Goal: Task Accomplishment & Management: Use online tool/utility

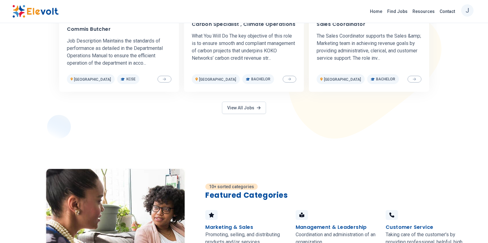
scroll to position [339, 0]
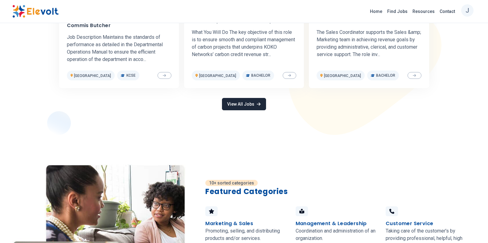
click at [243, 100] on link "View All Jobs" at bounding box center [244, 104] width 44 height 12
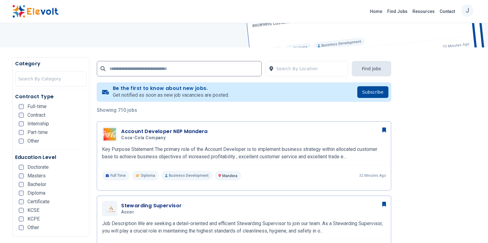
scroll to position [92, 0]
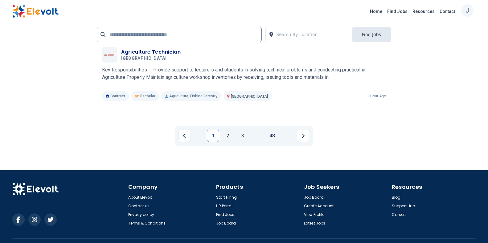
scroll to position [1233, 0]
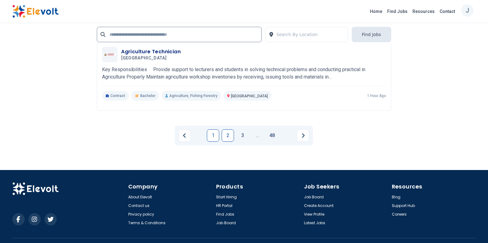
click at [232, 132] on link "2" at bounding box center [228, 135] width 12 height 12
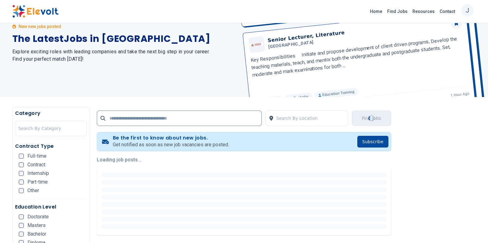
scroll to position [62, 0]
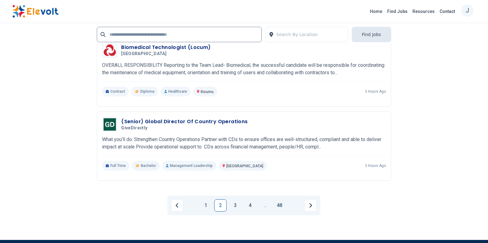
scroll to position [1172, 0]
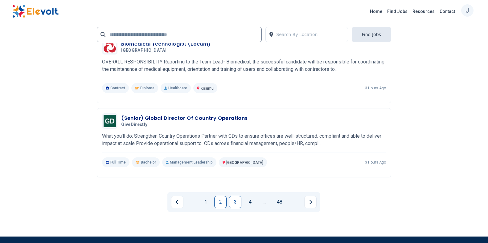
click at [237, 196] on link "3" at bounding box center [235, 202] width 12 height 12
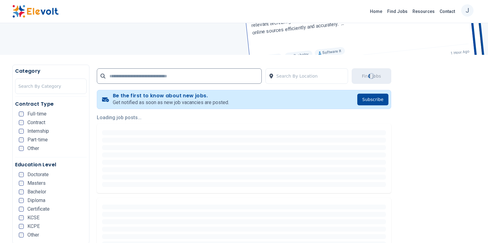
scroll to position [0, 0]
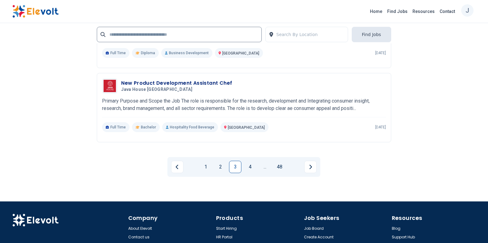
scroll to position [1202, 0]
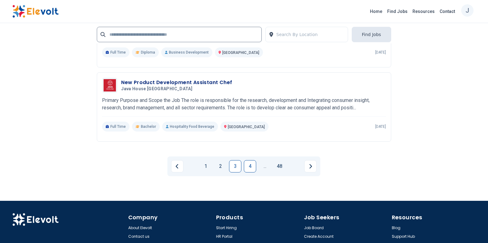
click at [252, 169] on link "4" at bounding box center [250, 166] width 12 height 12
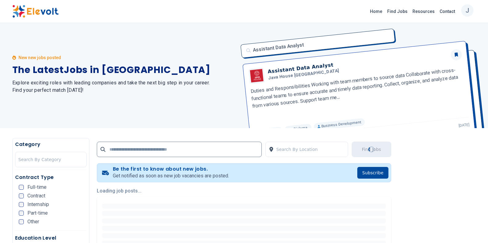
scroll to position [0, 0]
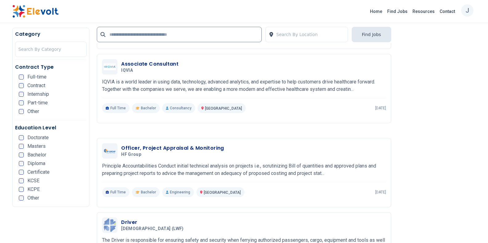
scroll to position [802, 0]
